Goal: Task Accomplishment & Management: Use online tool/utility

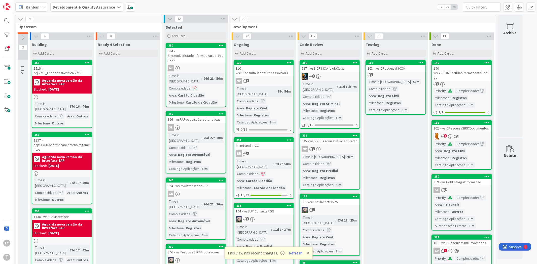
click at [295, 252] on button "Refresh" at bounding box center [295, 253] width 17 height 7
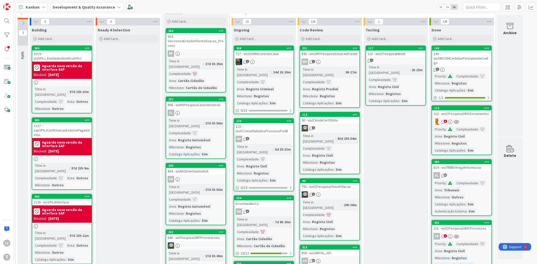
scroll to position [28, 0]
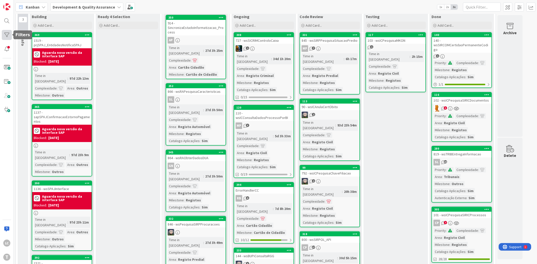
click at [11, 33] on div at bounding box center [7, 35] width 10 height 10
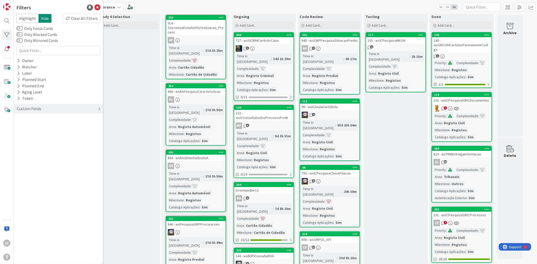
click at [44, 111] on div "Custom Fields" at bounding box center [58, 108] width 89 height 9
click at [41, 125] on button "Complexidade" at bounding box center [31, 125] width 31 height 6
click at [41, 125] on button "Complexidade" at bounding box center [32, 125] width 32 height 6
click at [40, 119] on div "Priority" at bounding box center [58, 119] width 89 height 6
click at [19, 152] on icon at bounding box center [20, 153] width 4 height 4
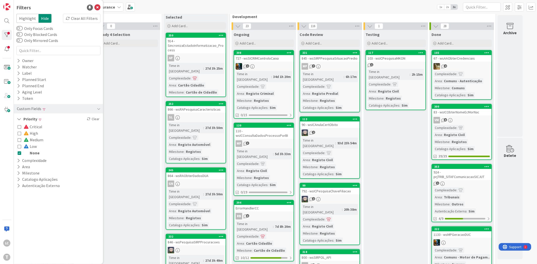
scroll to position [0, 0]
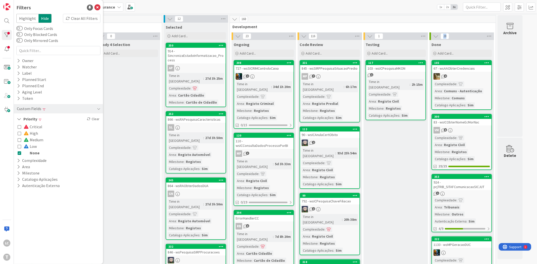
drag, startPoint x: 449, startPoint y: 36, endPoint x: 443, endPoint y: 36, distance: 5.3
click at [443, 36] on span "28" at bounding box center [444, 36] width 9 height 6
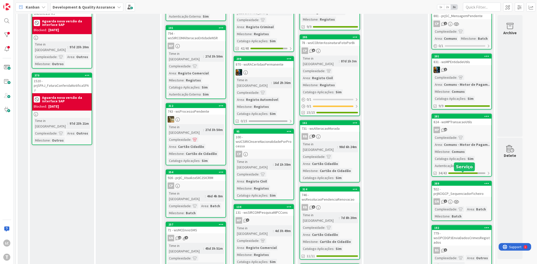
scroll to position [468, 0]
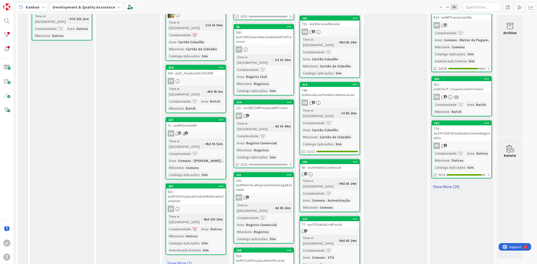
click at [451, 183] on link "Show More (18)" at bounding box center [461, 187] width 60 height 8
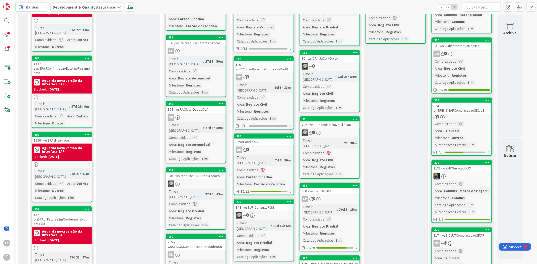
scroll to position [0, 0]
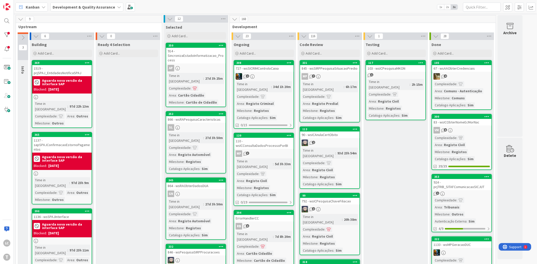
click at [6, 39] on div at bounding box center [7, 35] width 10 height 10
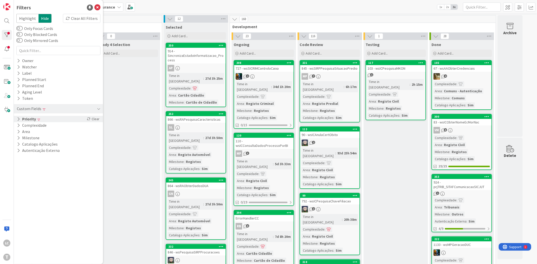
click at [54, 118] on div "Priority Clear" at bounding box center [58, 119] width 89 height 6
drag, startPoint x: 18, startPoint y: 139, endPoint x: 21, endPoint y: 151, distance: 12.6
click at [19, 138] on icon at bounding box center [20, 140] width 4 height 4
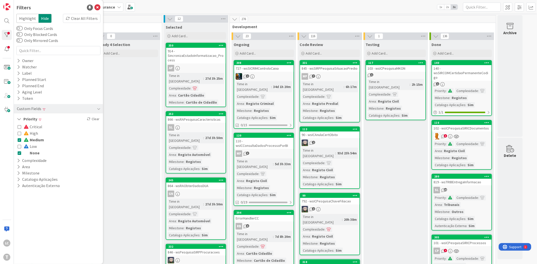
click at [20, 151] on icon at bounding box center [20, 153] width 4 height 4
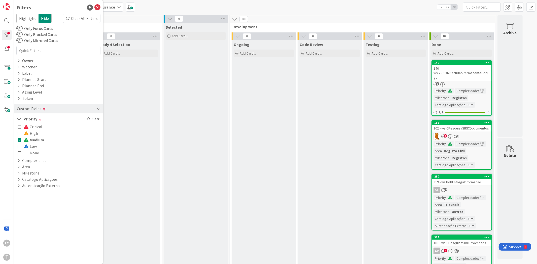
click at [21, 141] on icon at bounding box center [20, 140] width 4 height 4
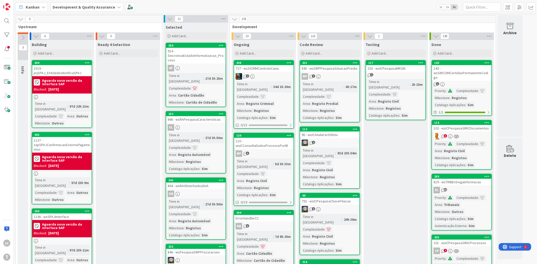
drag, startPoint x: 117, startPoint y: 88, endPoint x: 117, endPoint y: 77, distance: 11.1
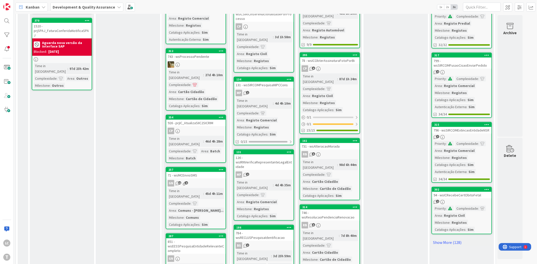
scroll to position [419, 0]
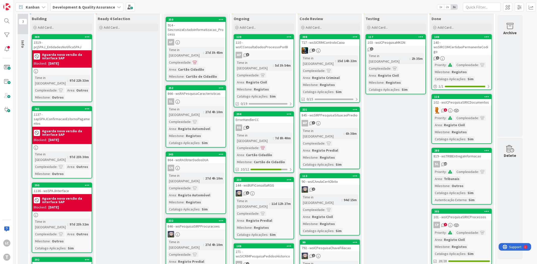
scroll to position [0, 0]
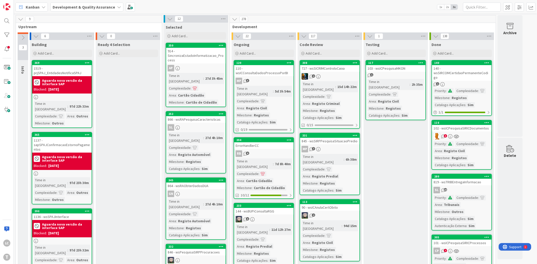
click at [399, 16] on div "278" at bounding box center [363, 19] width 266 height 8
click at [388, 9] on div "Kanban Development & Quality Assurance 1x 2x 3x" at bounding box center [275, 7] width 523 height 14
